Goal: Task Accomplishment & Management: Complete application form

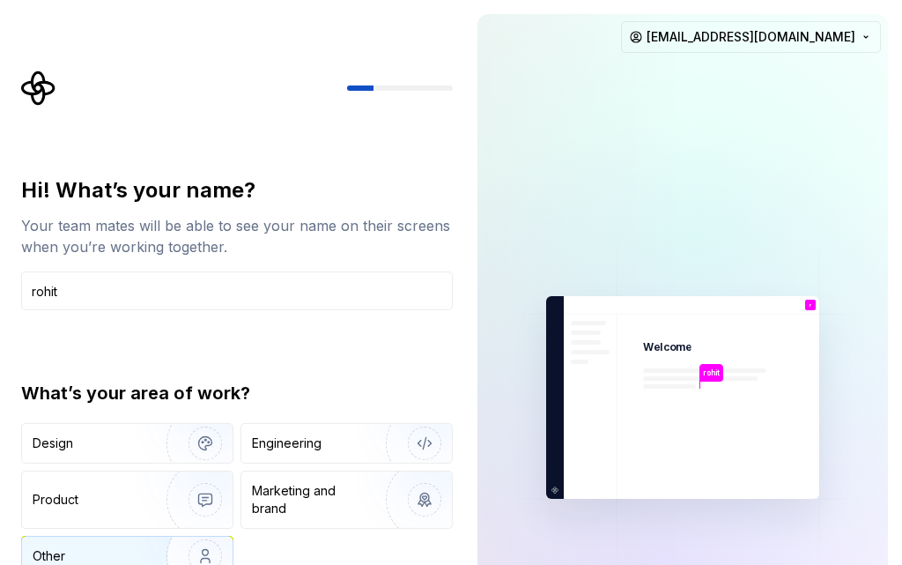
type input "rohit"
click at [157, 549] on img "button" at bounding box center [193, 556] width 113 height 118
drag, startPoint x: 901, startPoint y: 100, endPoint x: 893, endPoint y: 332, distance: 231.9
click at [893, 332] on div "rohit Welcome r You T B +3 [PERSON_NAME] [PERSON_NAME] [EMAIL_ADDRESS][DOMAIN_N…" at bounding box center [682, 397] width 439 height 795
